Goal: Find contact information

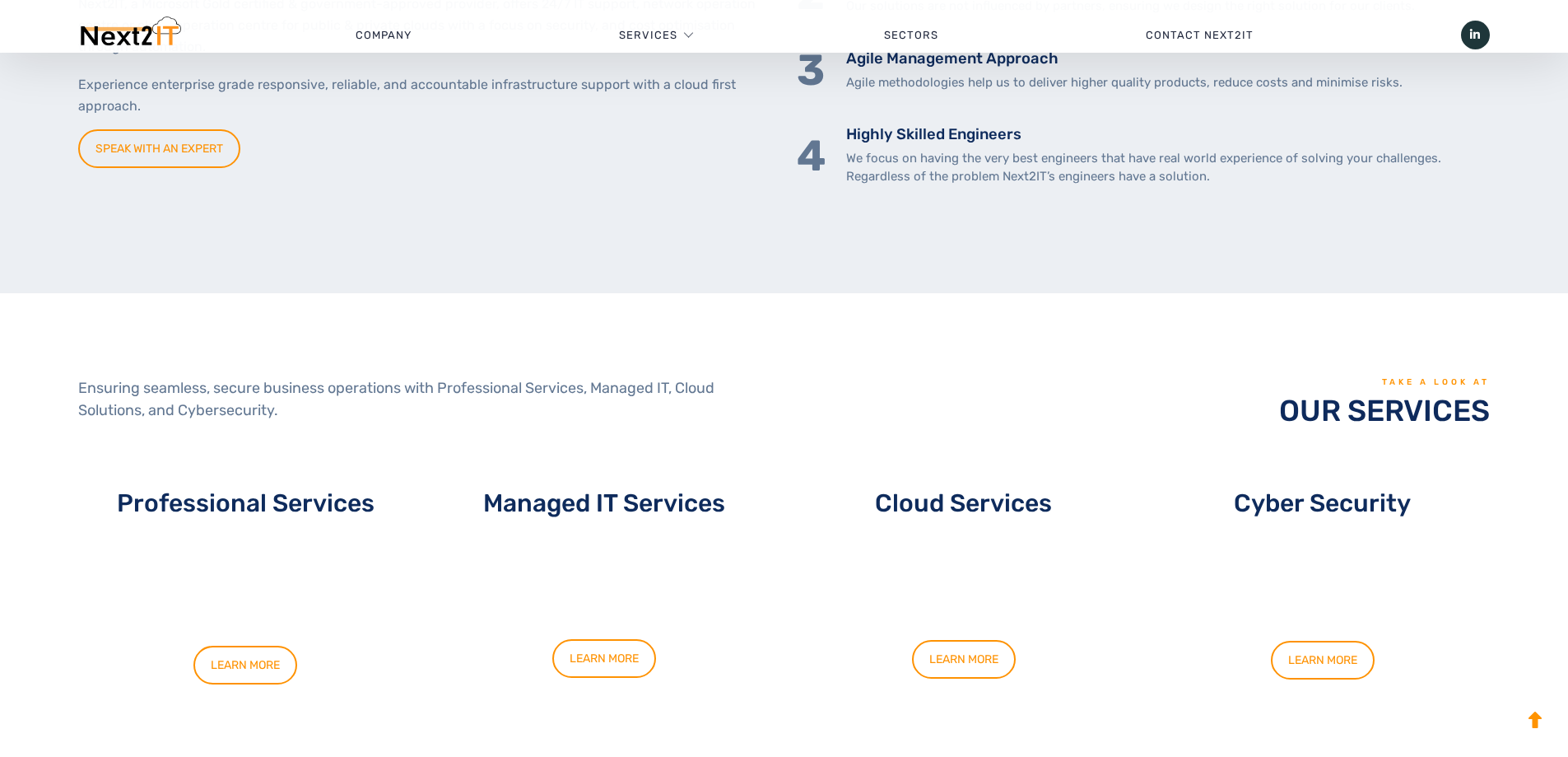
scroll to position [823, 0]
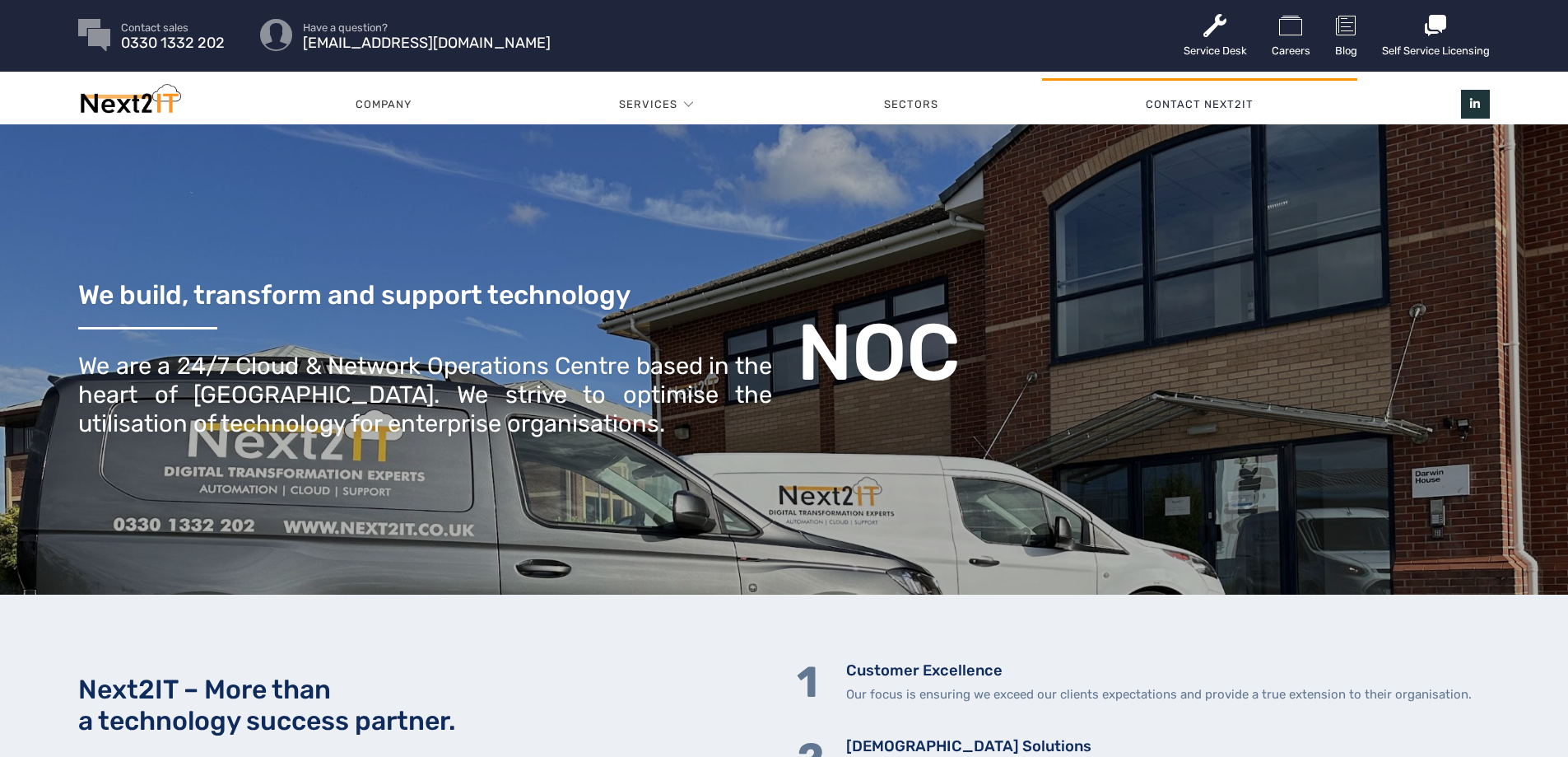
click at [1231, 93] on link "Contact Next2IT" at bounding box center [1200, 104] width 316 height 49
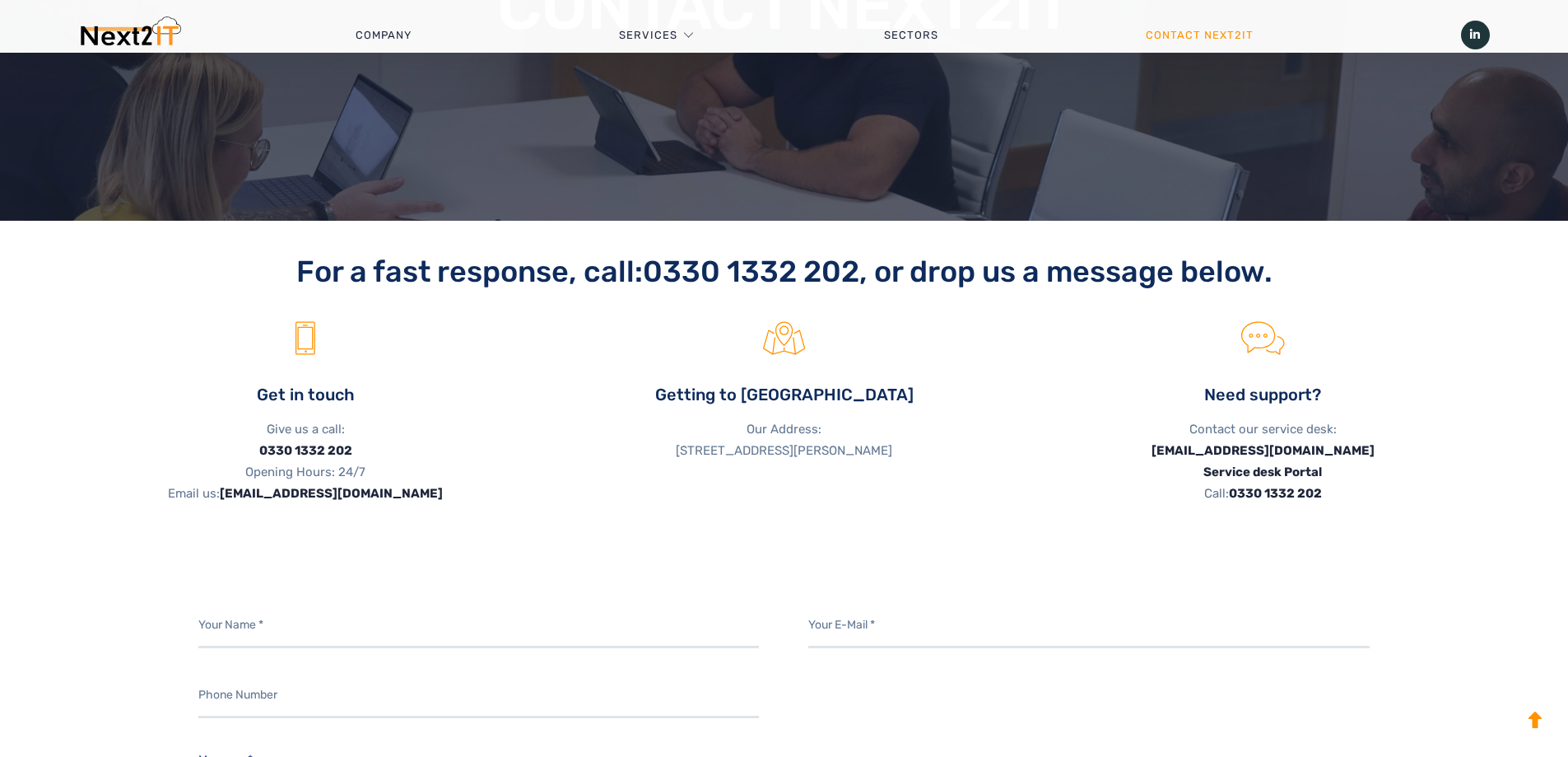
scroll to position [329, 0]
